Goal: Navigation & Orientation: Find specific page/section

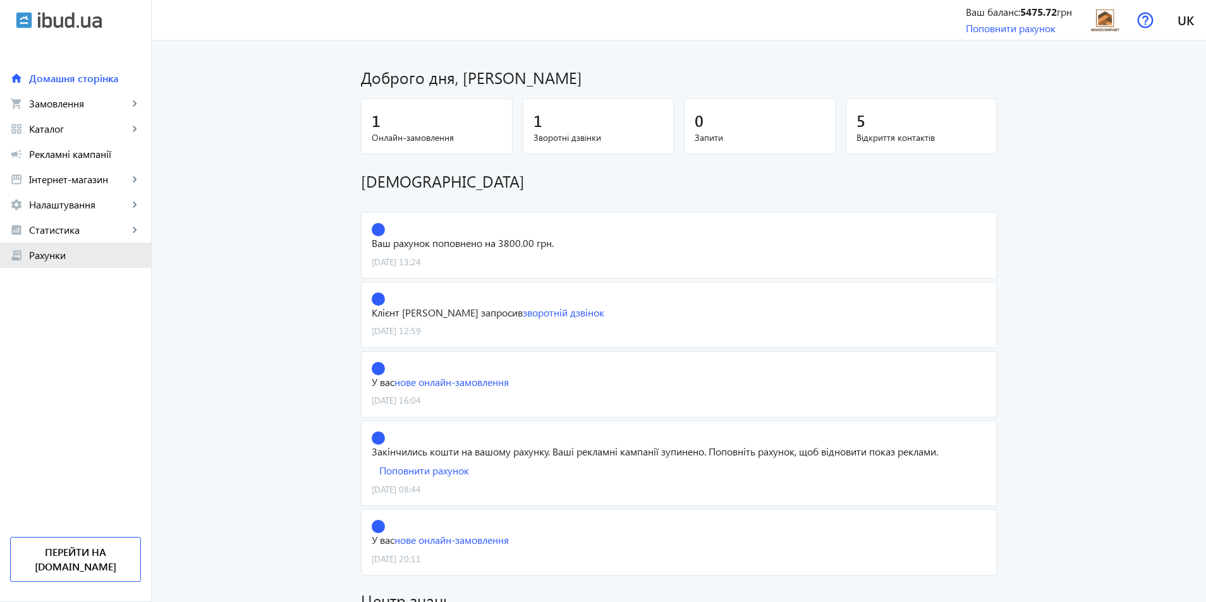
click at [86, 256] on span "Рахунки" at bounding box center [85, 255] width 112 height 13
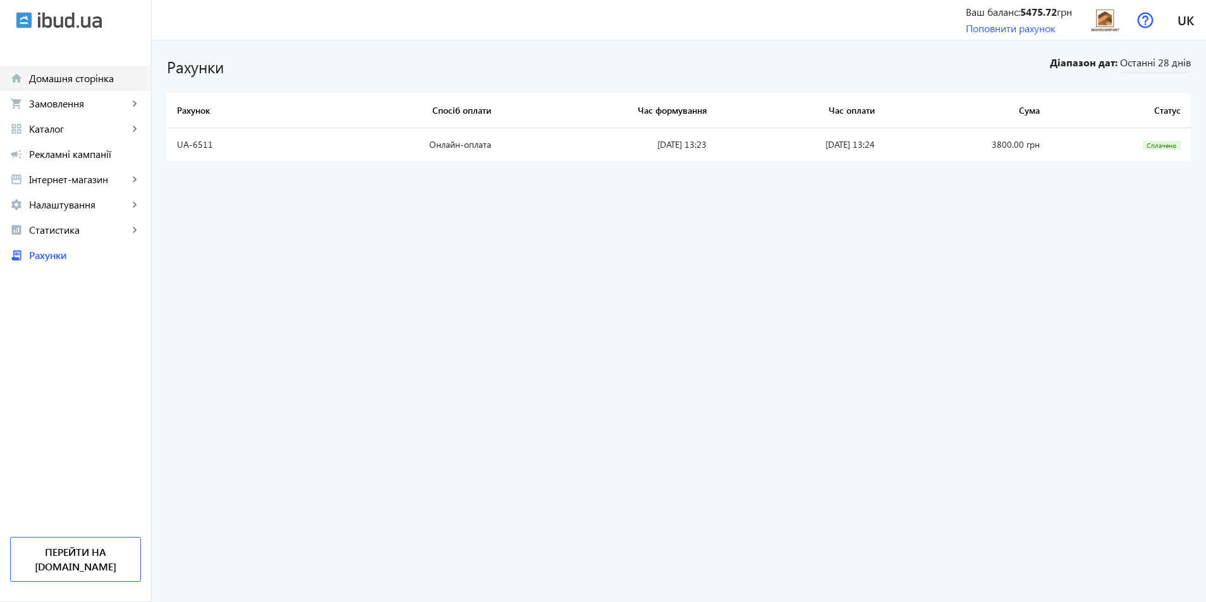
click at [80, 89] on link "home Домашня сторінка" at bounding box center [75, 78] width 151 height 25
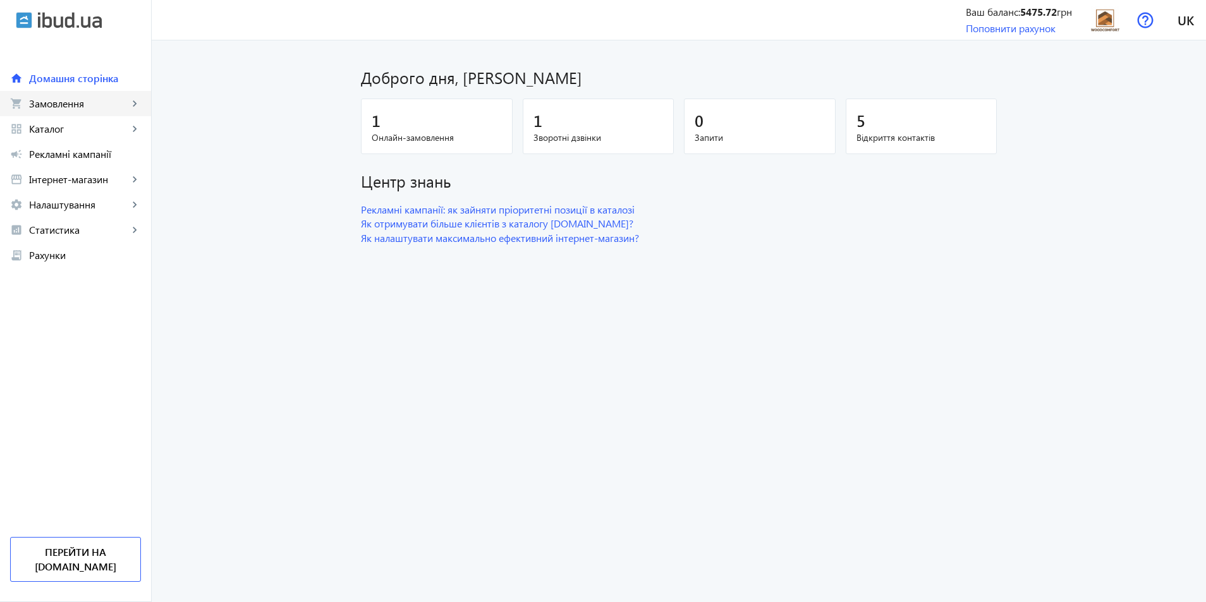
click at [85, 109] on span "Замовлення" at bounding box center [78, 103] width 99 height 13
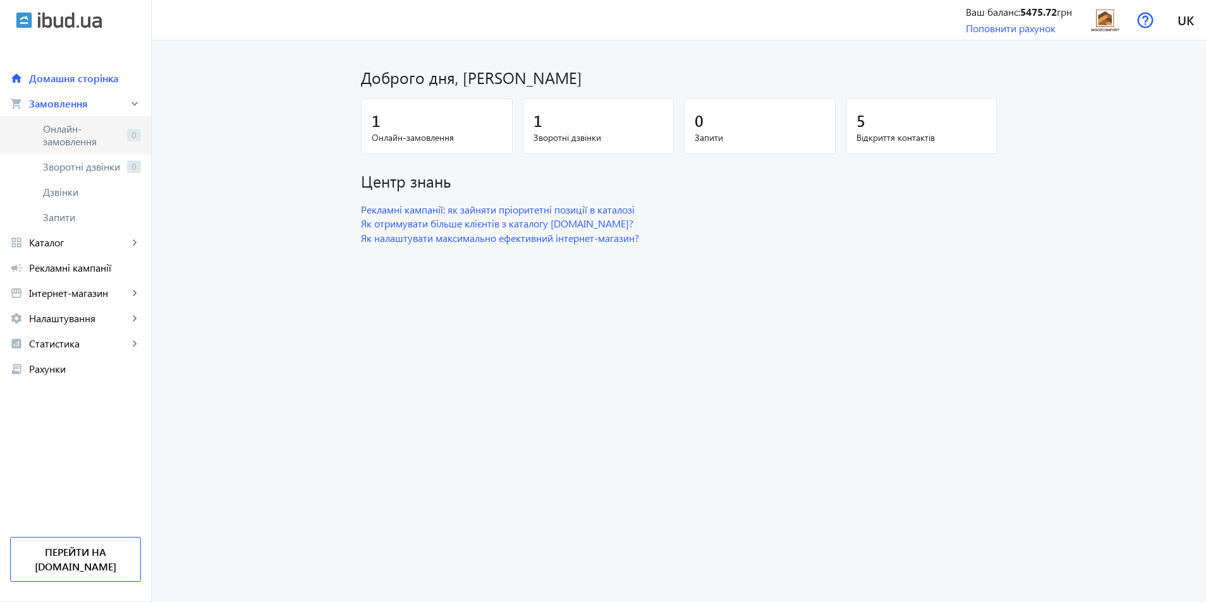
click at [115, 141] on span "Онлайн-замовлення" at bounding box center [82, 135] width 79 height 25
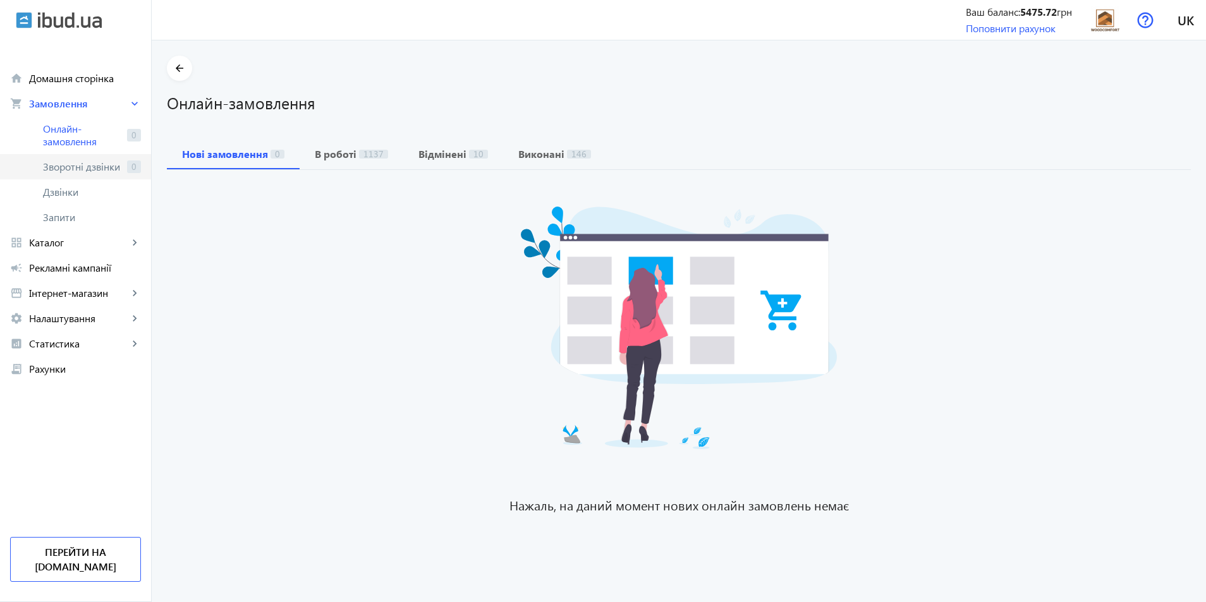
click at [114, 162] on span "Зворотні дзвінки" at bounding box center [82, 167] width 79 height 13
